Goal: Information Seeking & Learning: Learn about a topic

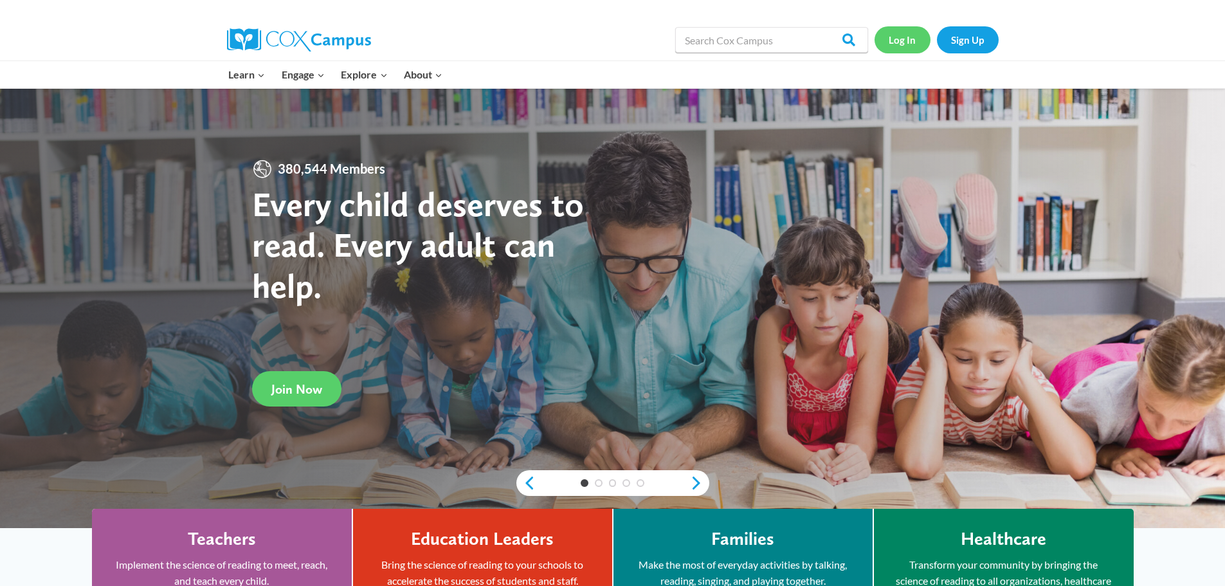
click at [901, 40] on link "Log In" at bounding box center [902, 39] width 56 height 26
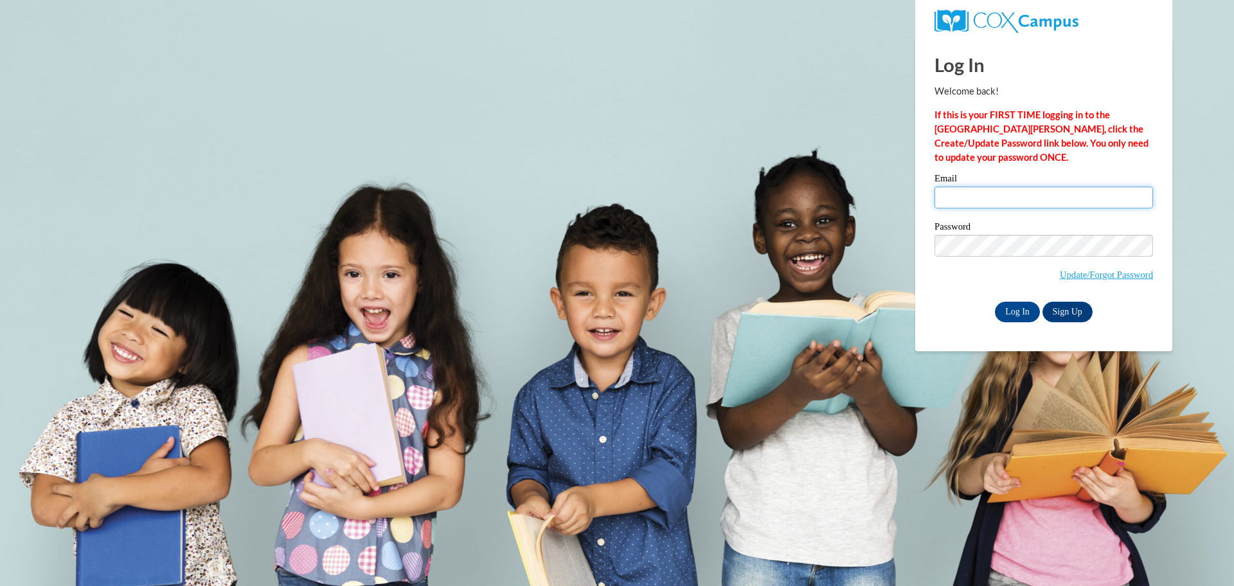
type input "agross@clintonville.k12.wi.us"
click at [974, 204] on input "agross@clintonville.k12.wi.us" at bounding box center [1044, 197] width 219 height 22
click at [1018, 313] on input "Log In" at bounding box center [1017, 311] width 45 height 21
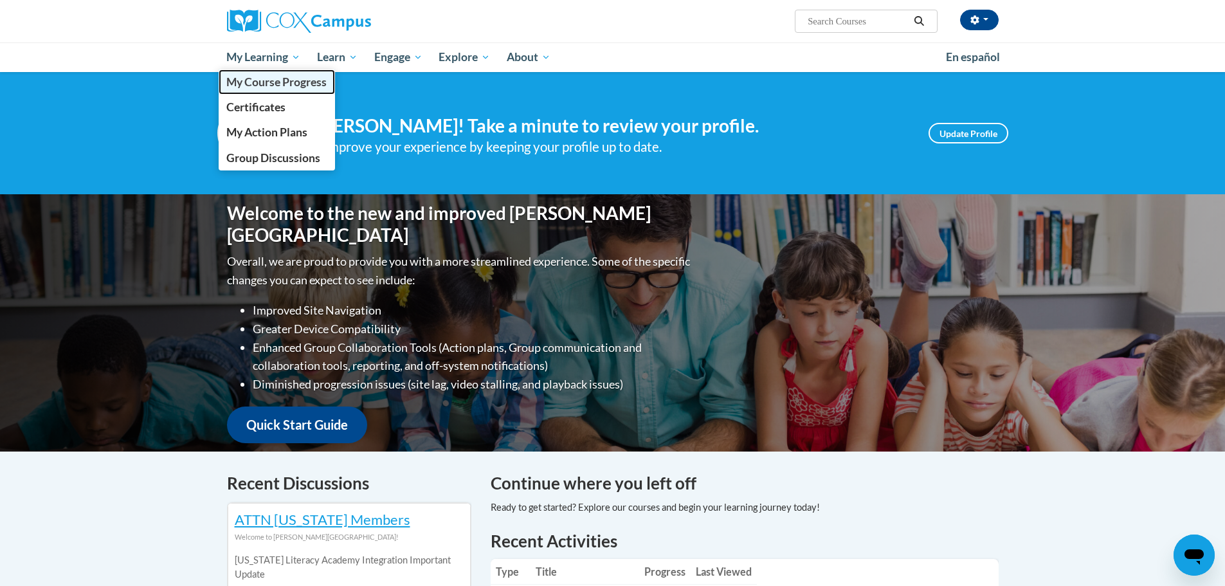
click at [239, 84] on span "My Course Progress" at bounding box center [276, 81] width 100 height 13
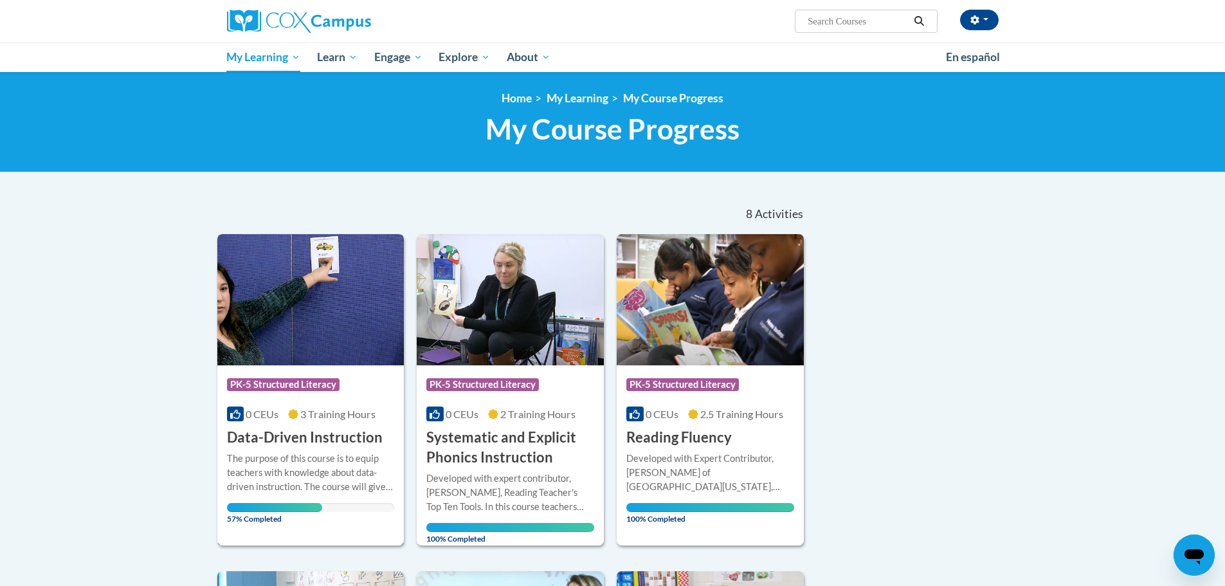
click at [313, 427] on h3 "Data-Driven Instruction" at bounding box center [305, 437] width 156 height 20
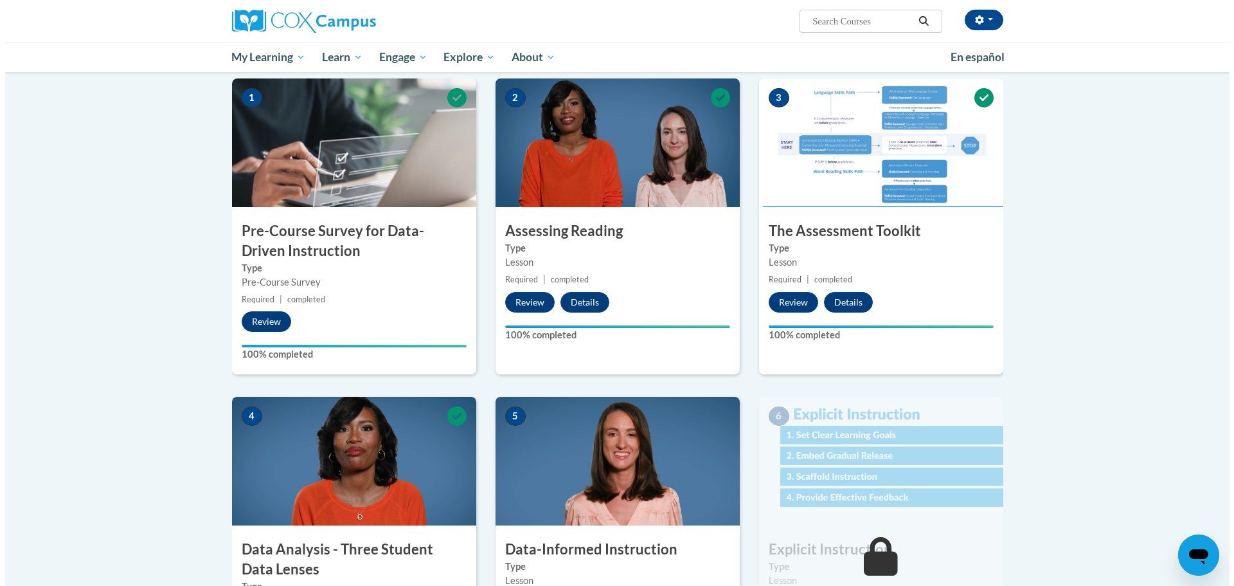
scroll to position [514, 0]
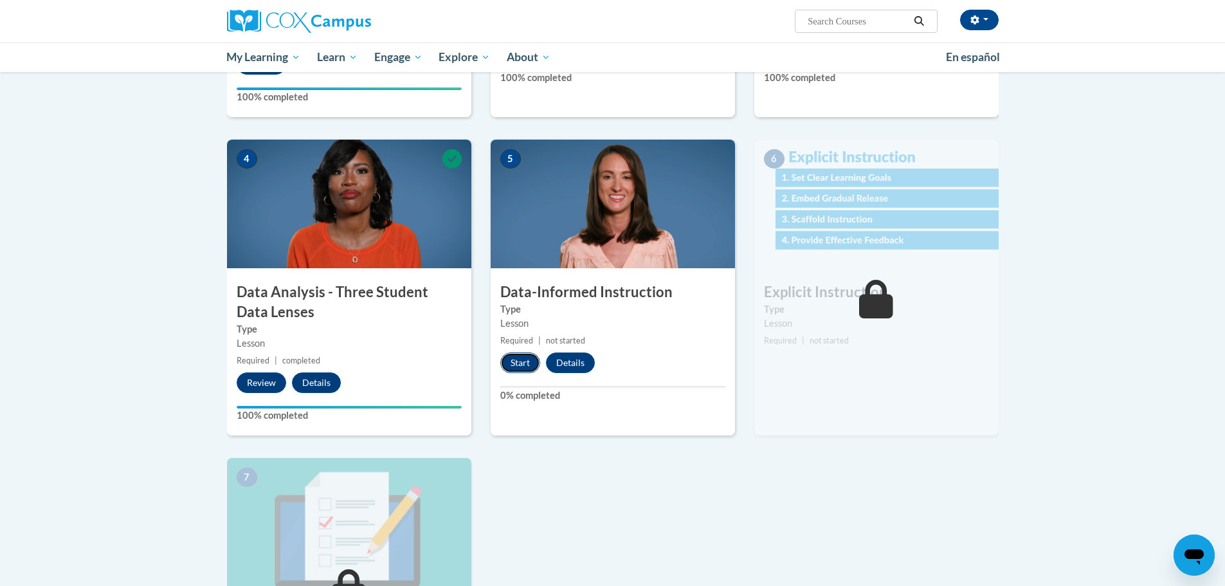
click at [525, 366] on button "Start" at bounding box center [520, 362] width 40 height 21
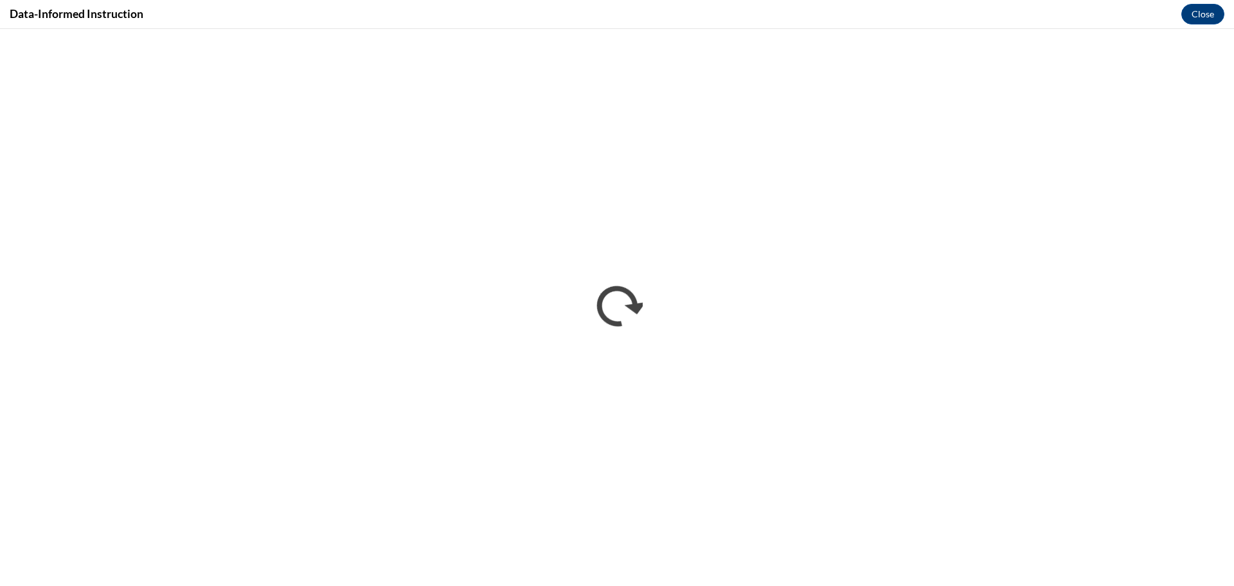
scroll to position [0, 0]
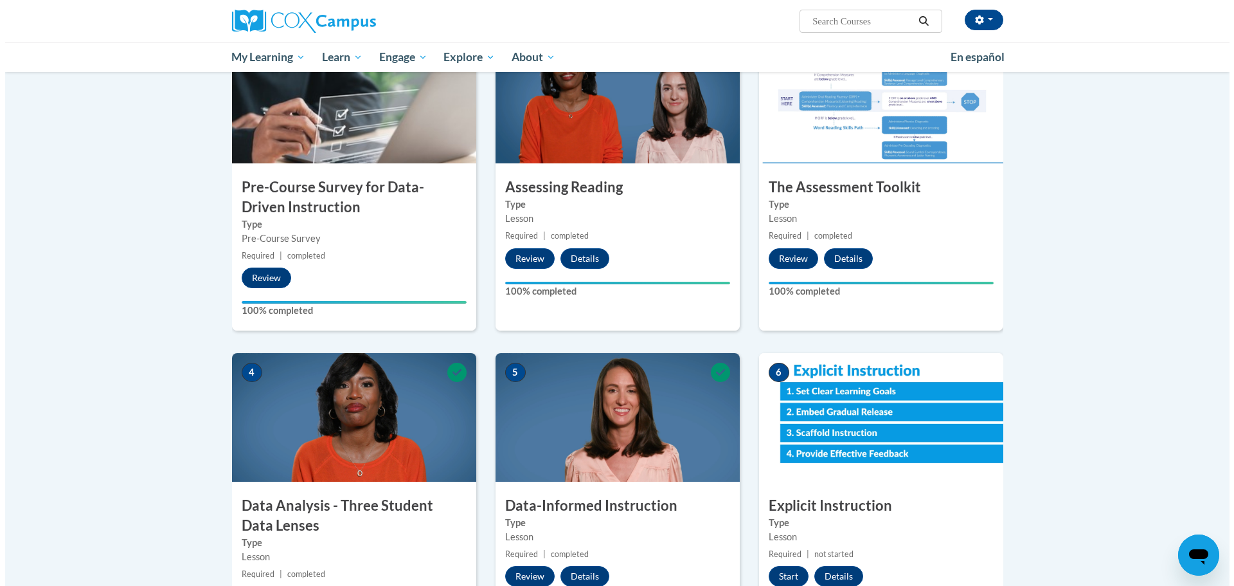
scroll to position [450, 0]
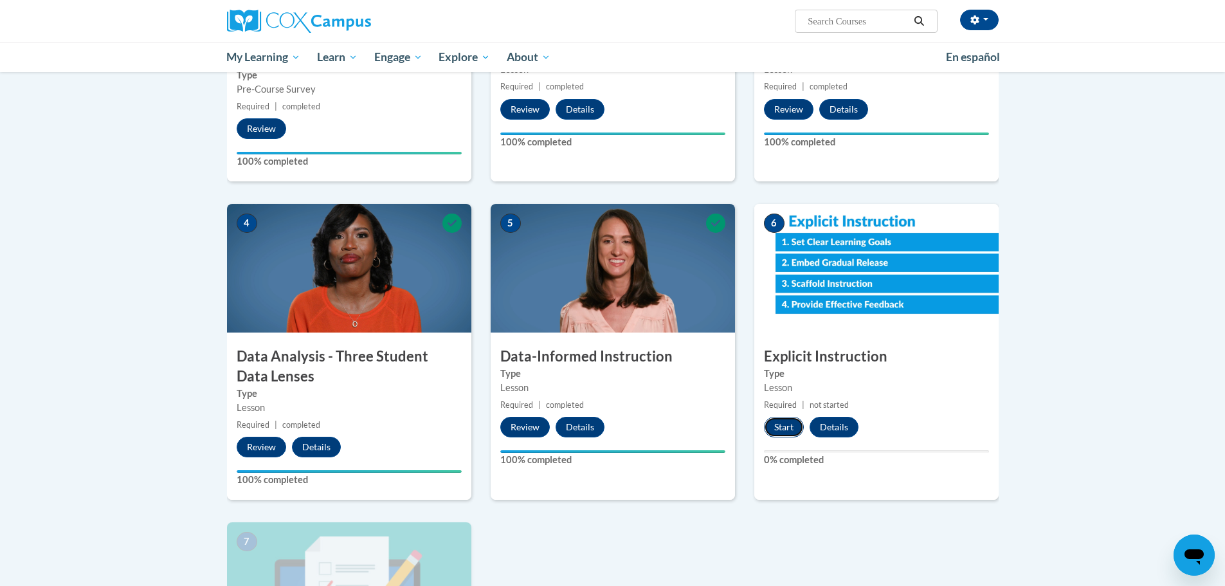
click at [772, 425] on button "Start" at bounding box center [784, 427] width 40 height 21
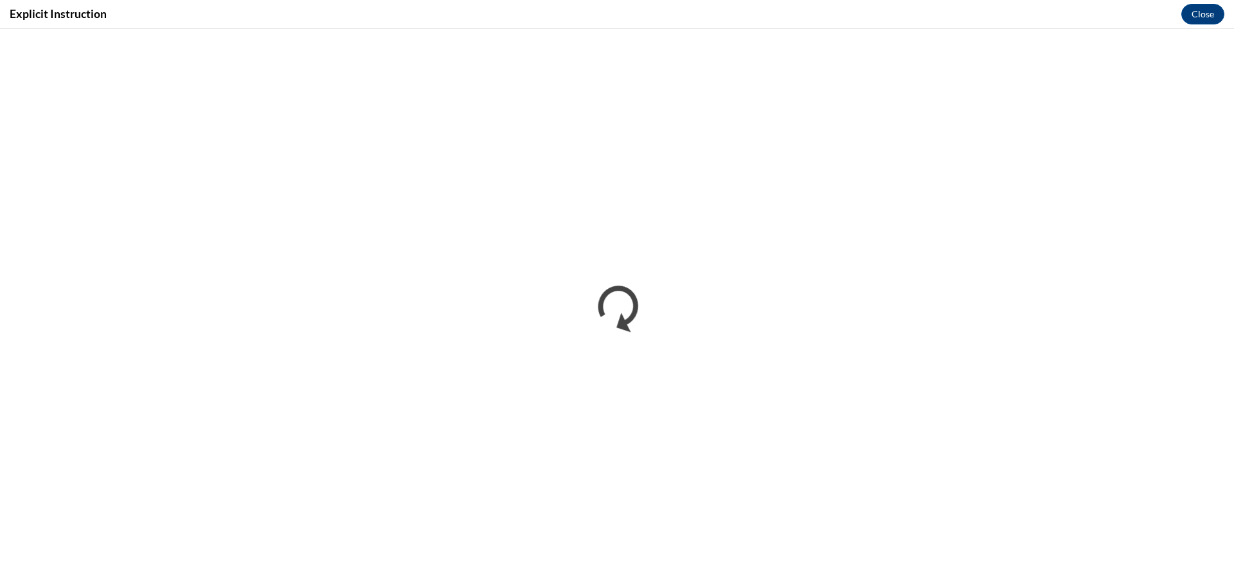
scroll to position [0, 0]
